Goal: Task Accomplishment & Management: Manage account settings

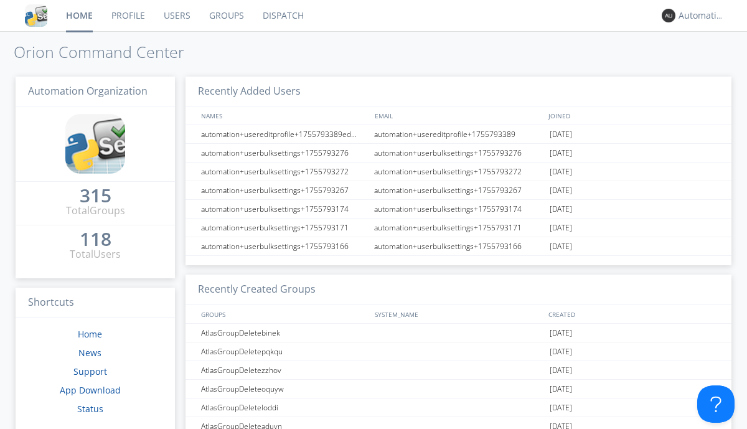
click at [282, 16] on link "Dispatch" at bounding box center [283, 15] width 60 height 31
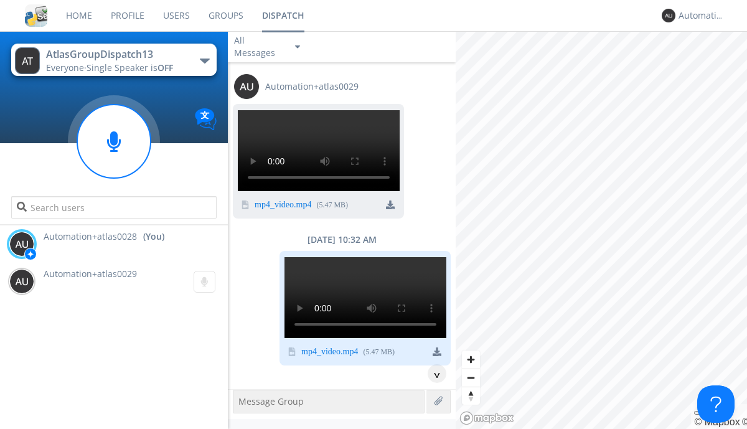
scroll to position [1249, 0]
click at [432, 373] on div "^" at bounding box center [436, 373] width 19 height 19
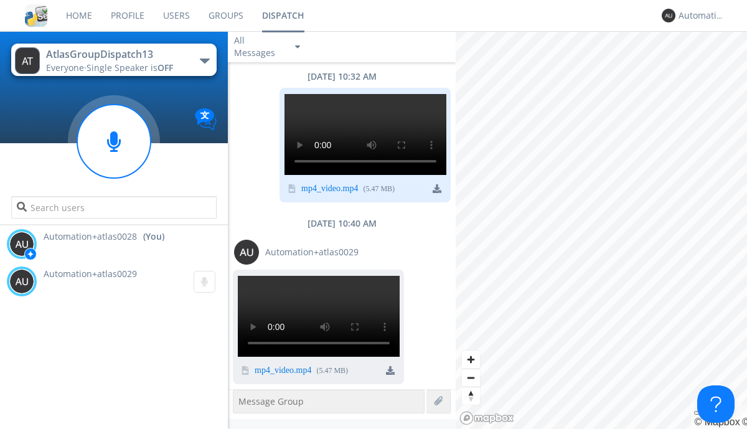
scroll to position [3317, 0]
click at [698, 16] on div "Automation+atlas0028" at bounding box center [701, 15] width 47 height 12
click at [707, 65] on div "Log Out" at bounding box center [708, 66] width 64 height 22
